Goal: Task Accomplishment & Management: Complete application form

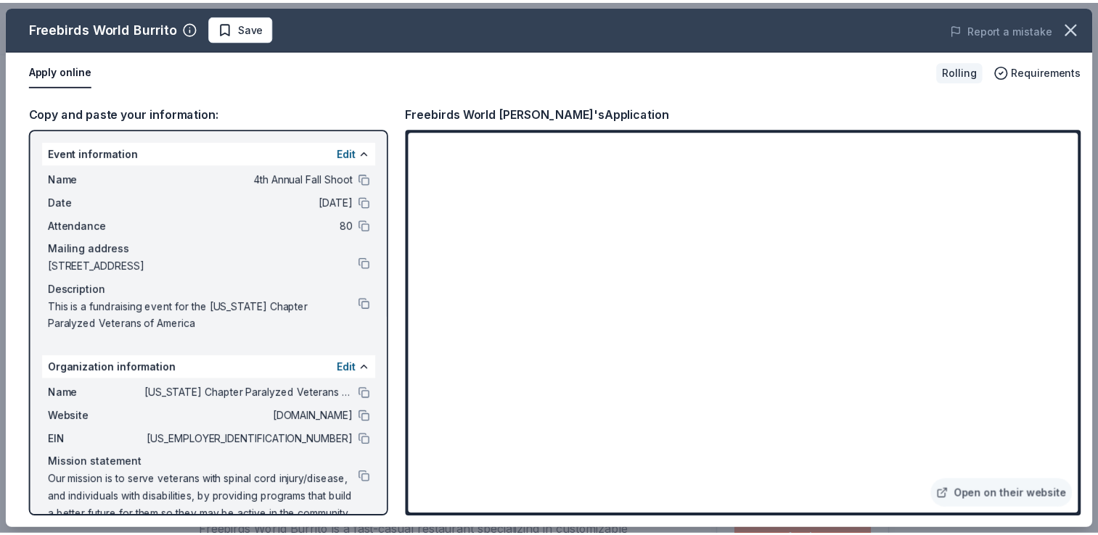
scroll to position [218, 0]
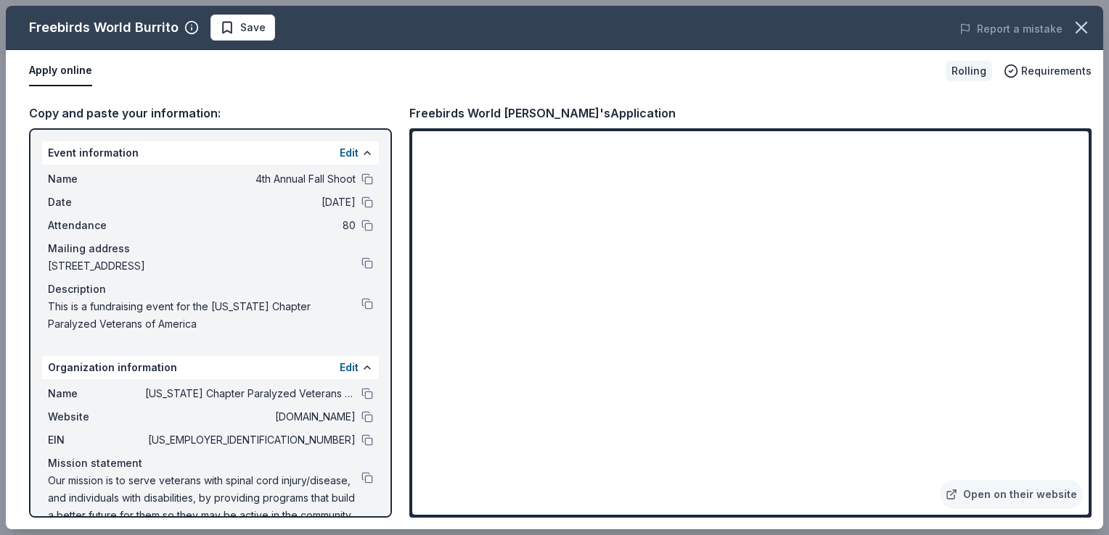
click at [1108, 274] on html "4th Annual Fall Shoot Earn Rewards Rolling Share Freebirds World Burrito New Sh…" at bounding box center [554, 49] width 1109 height 535
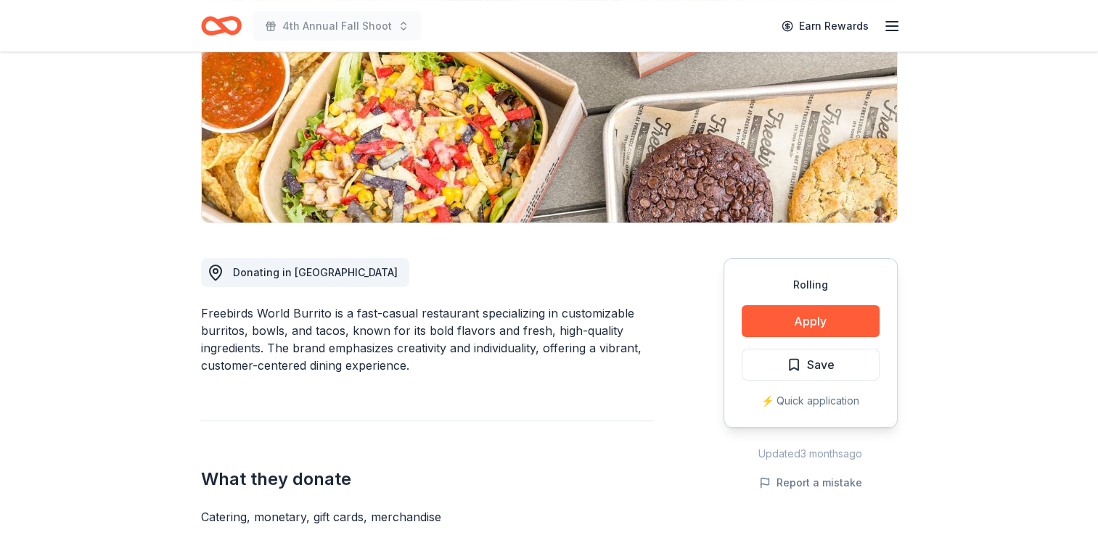
scroll to position [290, 0]
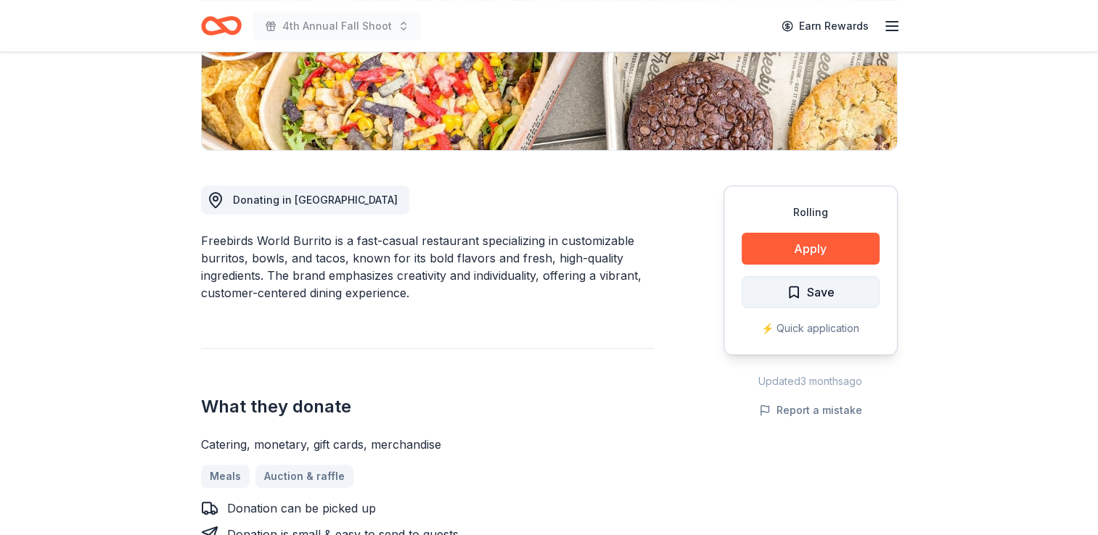
click at [815, 283] on span "Save" at bounding box center [821, 292] width 28 height 19
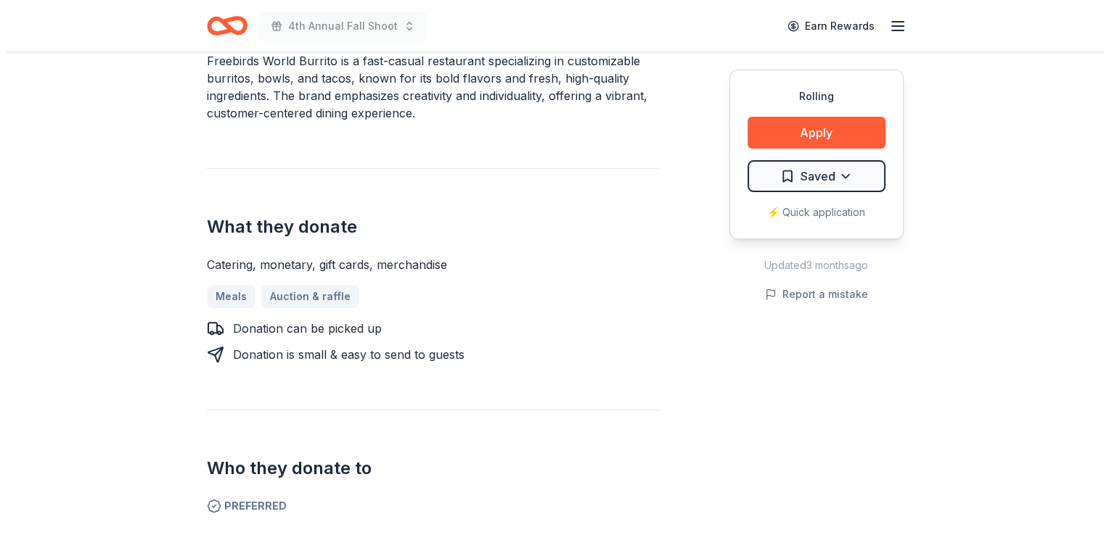
scroll to position [508, 0]
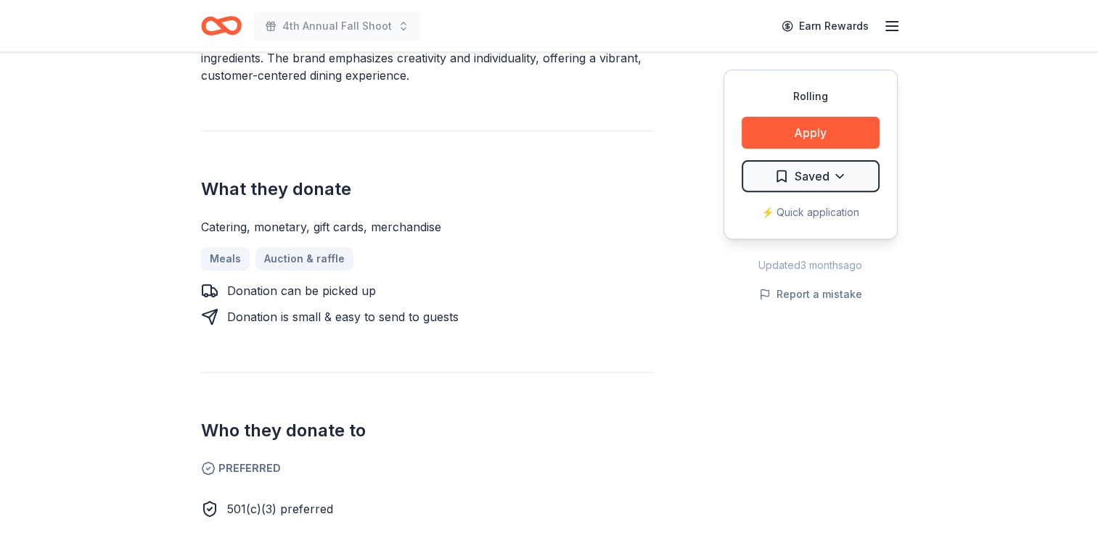
click at [802, 128] on button "Apply" at bounding box center [811, 133] width 138 height 32
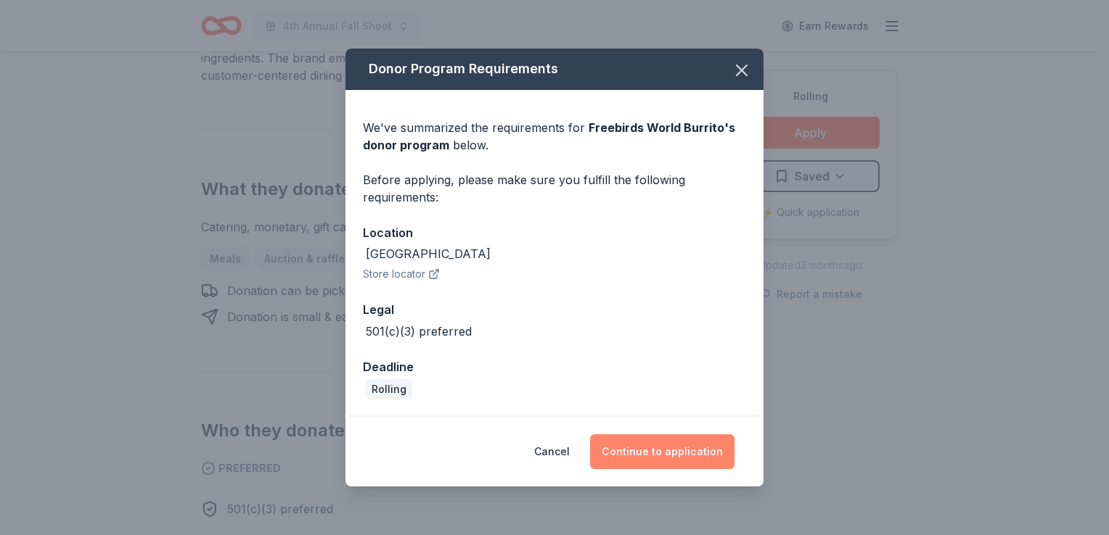
click at [682, 453] on button "Continue to application" at bounding box center [662, 452] width 144 height 35
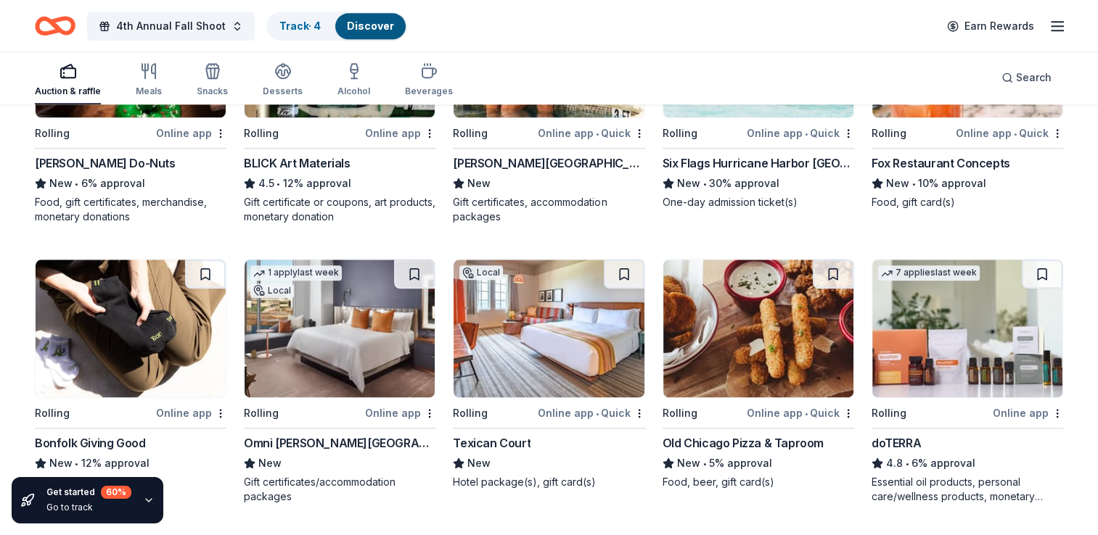
scroll to position [1715, 0]
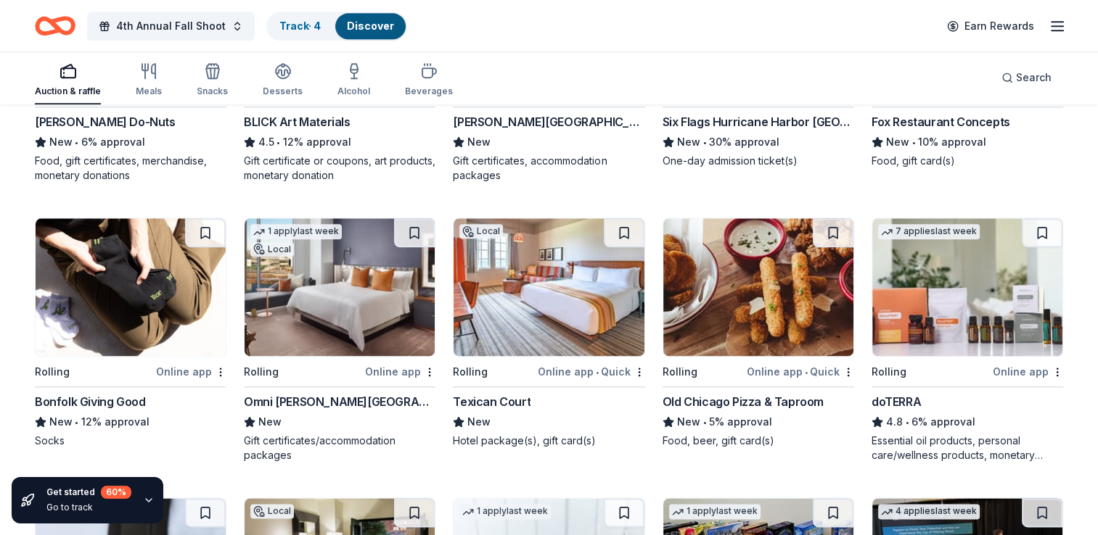
click at [770, 296] on img at bounding box center [758, 287] width 190 height 138
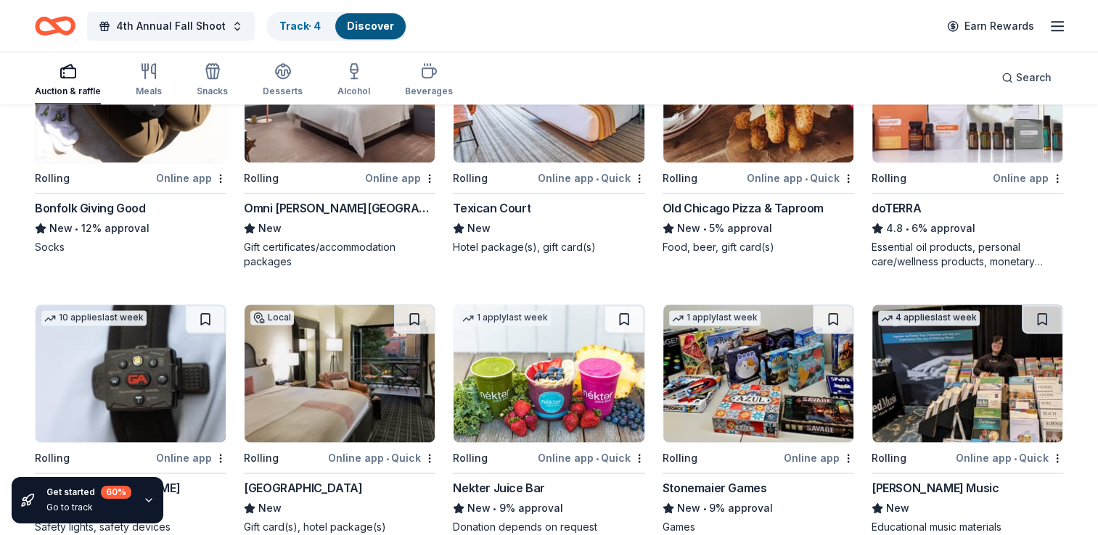
scroll to position [2005, 0]
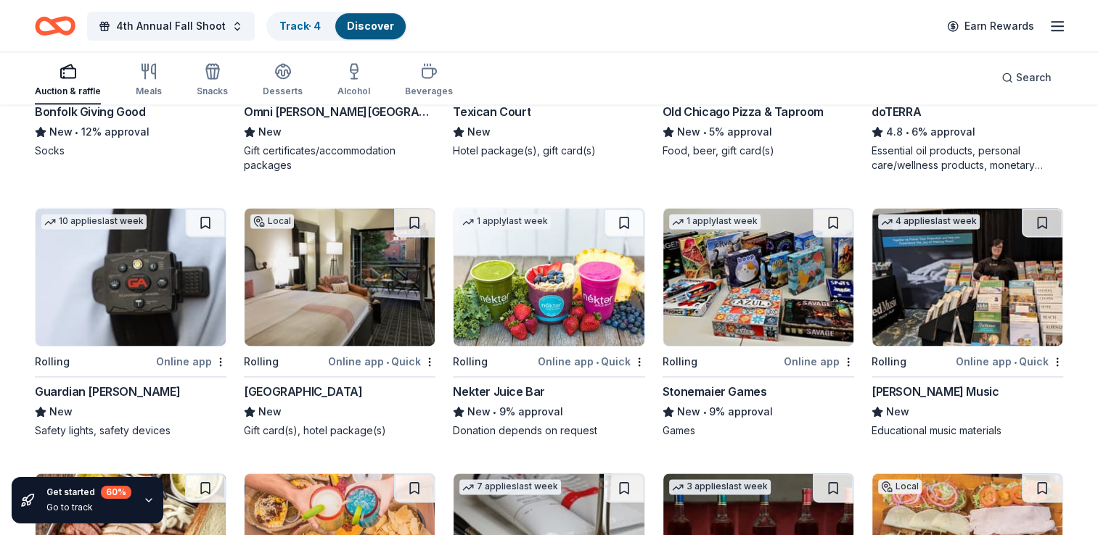
click at [340, 280] on img at bounding box center [340, 277] width 190 height 138
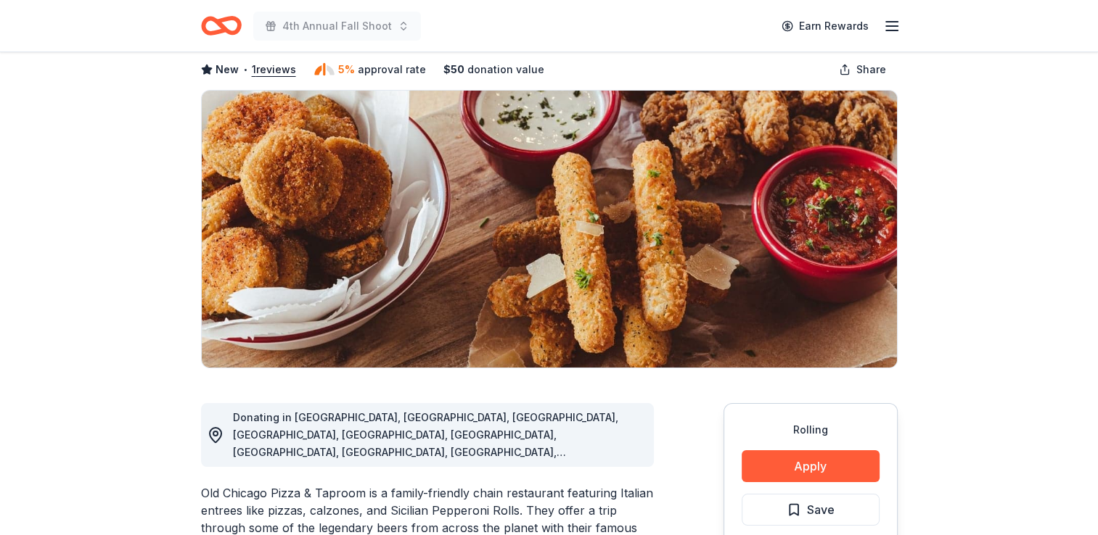
scroll to position [145, 0]
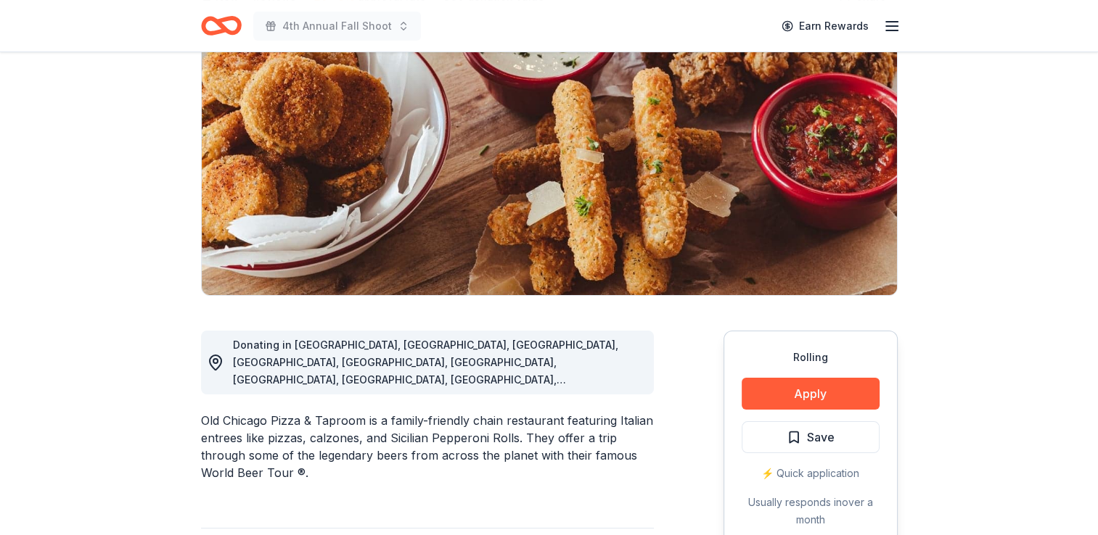
drag, startPoint x: 197, startPoint y: 403, endPoint x: 354, endPoint y: 408, distance: 156.8
click at [205, 412] on div "Old Chicago Pizza & Taproom is a family-friendly chain restaurant featuring Ita…" at bounding box center [427, 447] width 453 height 70
drag, startPoint x: 203, startPoint y: 402, endPoint x: 329, endPoint y: 399, distance: 126.3
click at [329, 412] on div "Old Chicago Pizza & Taproom is a family-friendly chain restaurant featuring Ita…" at bounding box center [427, 447] width 453 height 70
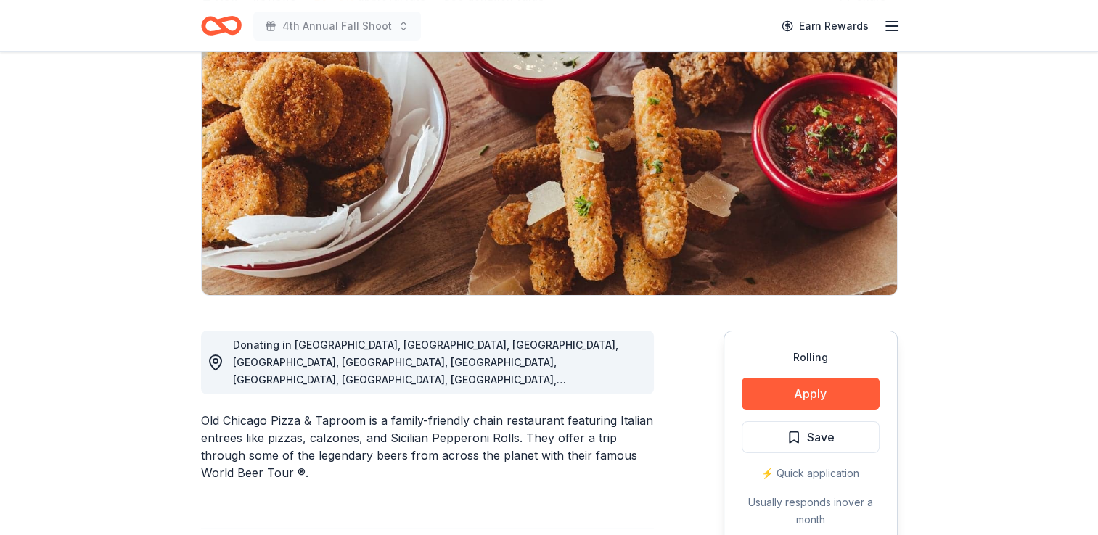
drag, startPoint x: 365, startPoint y: 406, endPoint x: 250, endPoint y: 378, distance: 118.8
click at [249, 412] on div "Old Chicago Pizza & Taproom is a family-friendly chain restaurant featuring Ita…" at bounding box center [427, 447] width 453 height 70
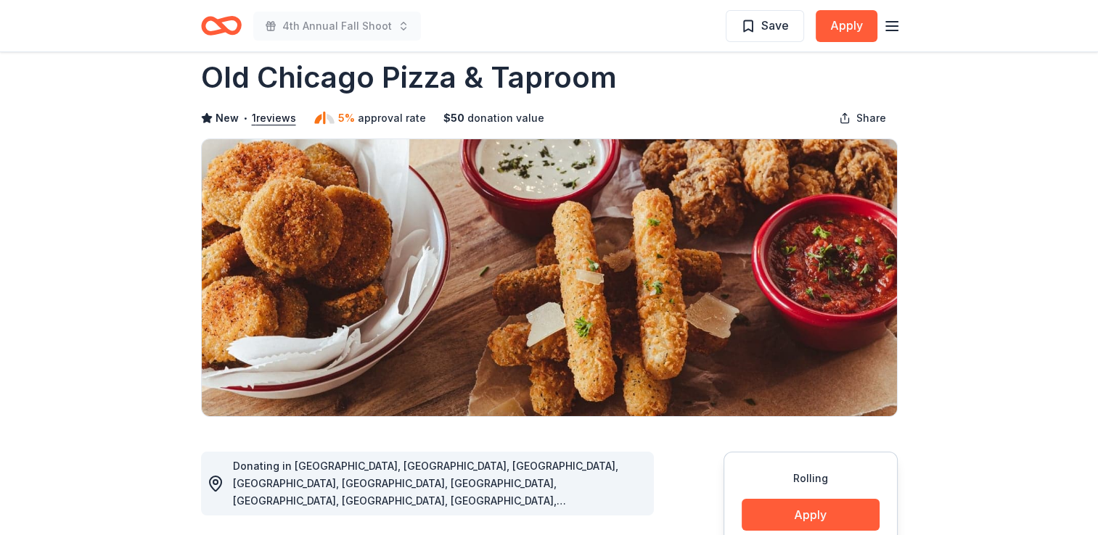
scroll to position [0, 0]
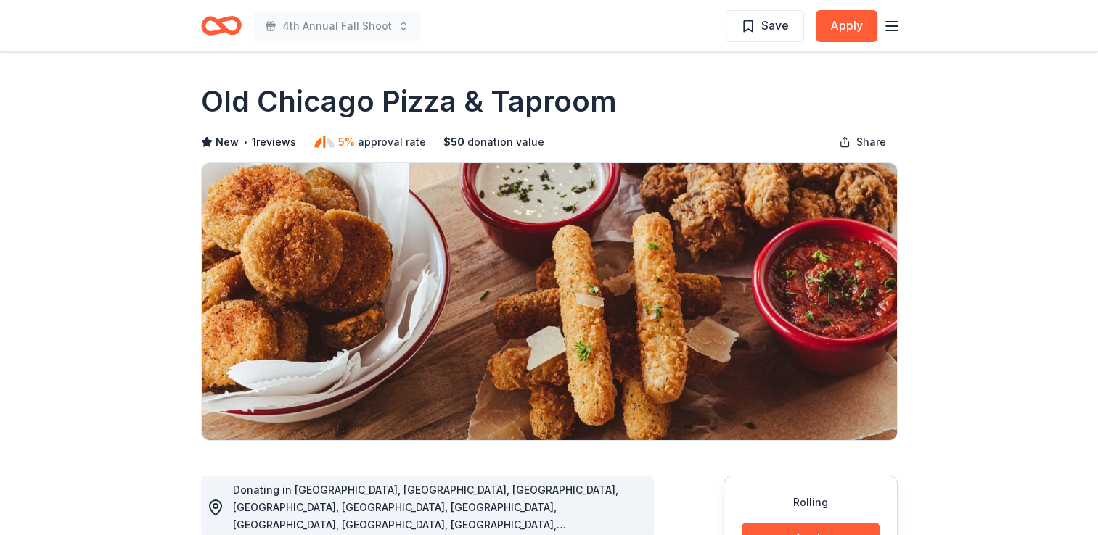
drag, startPoint x: 199, startPoint y: 100, endPoint x: 641, endPoint y: 80, distance: 442.3
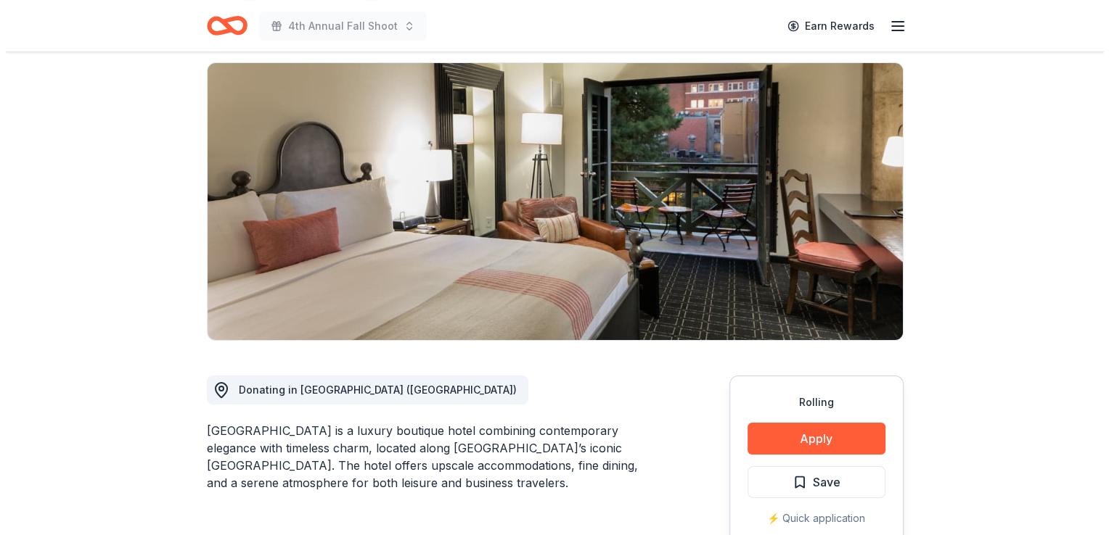
scroll to position [145, 0]
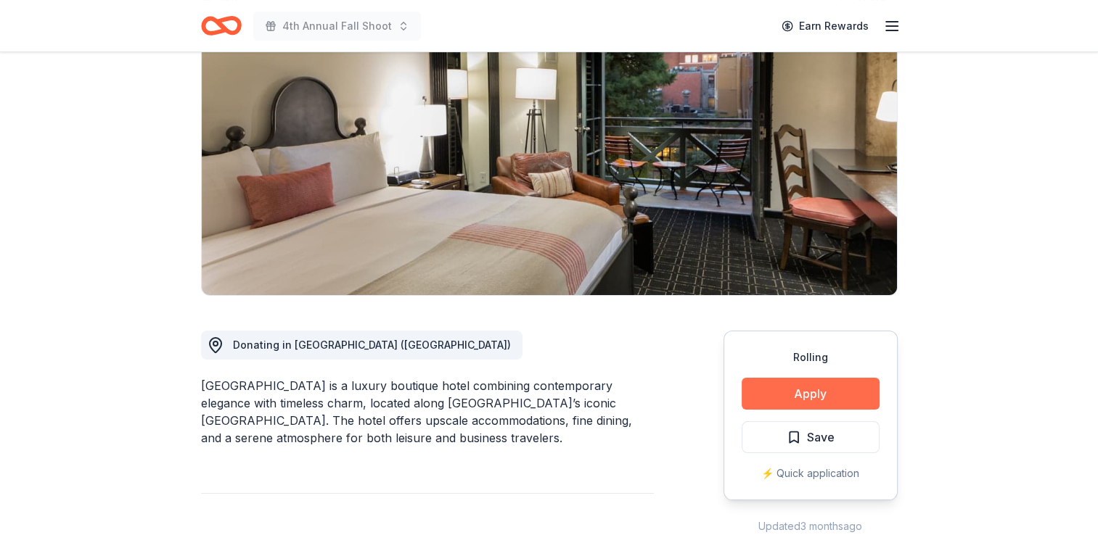
click at [804, 390] on button "Apply" at bounding box center [811, 394] width 138 height 32
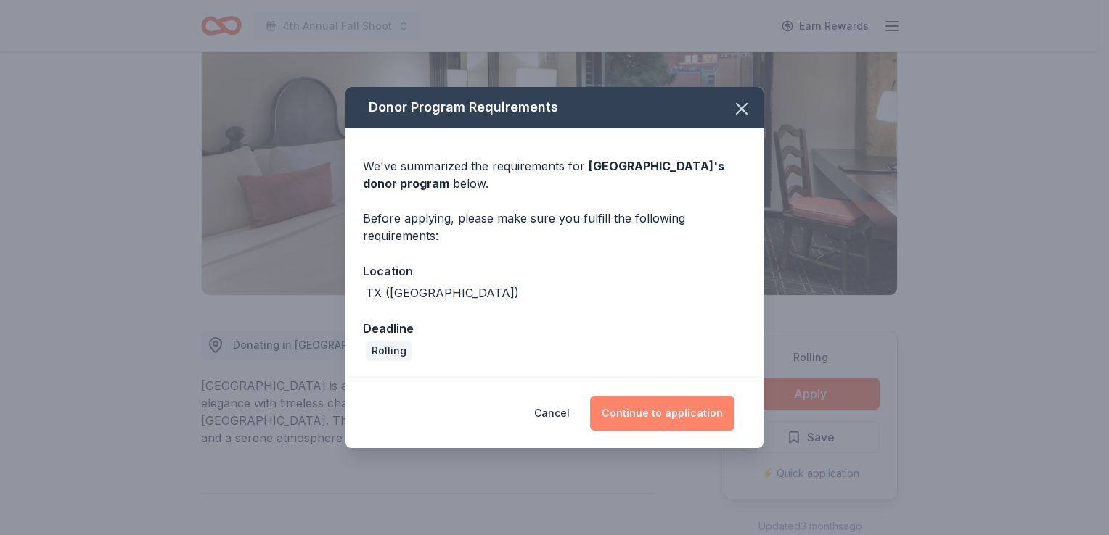
click at [660, 408] on button "Continue to application" at bounding box center [662, 413] width 144 height 35
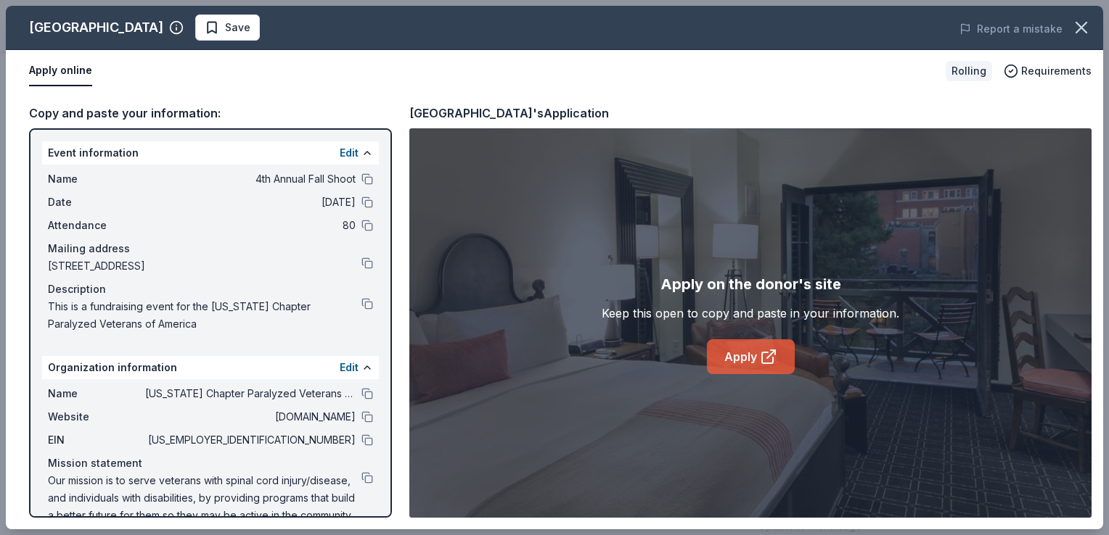
click at [738, 356] on link "Apply" at bounding box center [751, 357] width 88 height 35
